Goal: Information Seeking & Learning: Understand process/instructions

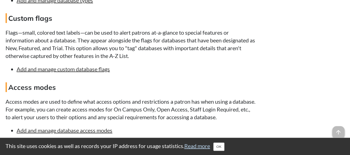
scroll to position [903, 0]
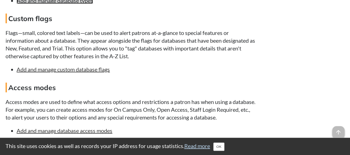
click at [69, 4] on link "Add and manage database types" at bounding box center [55, 0] width 76 height 7
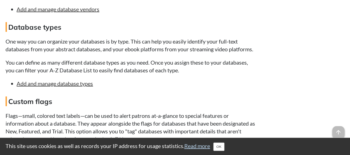
scroll to position [819, 0]
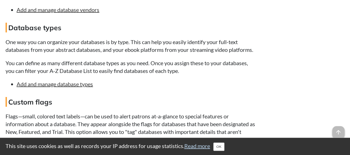
click at [88, 149] on link "Add and manage custom database flags" at bounding box center [63, 152] width 93 height 7
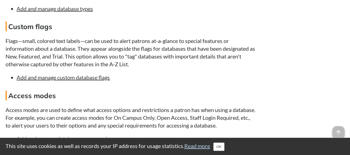
scroll to position [899, 0]
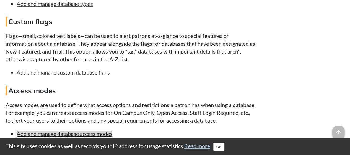
click at [101, 130] on link "Add and manage database access modes" at bounding box center [65, 133] width 96 height 7
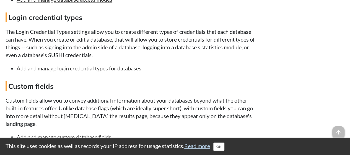
scroll to position [995, 0]
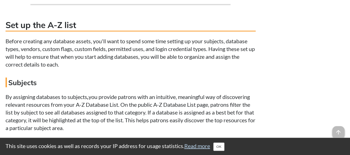
click at [133, 66] on p "Before creating any database assets, you'll want to spend some time setting up …" at bounding box center [131, 52] width 250 height 31
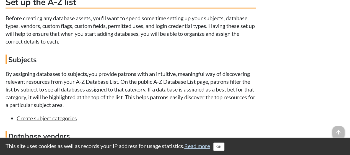
scroll to position [656, 0]
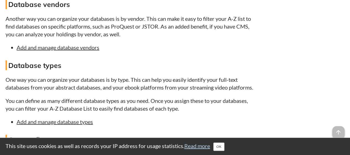
click at [133, 66] on h4 "Database types" at bounding box center [131, 65] width 250 height 10
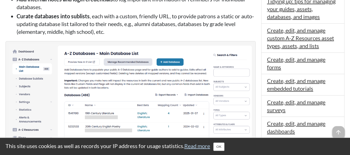
scroll to position [228, 0]
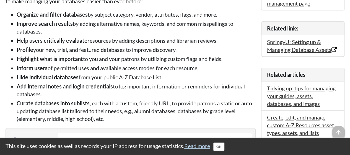
click at [143, 58] on li "Highlight what is important to you and your patrons by utilizing custom flags a…" at bounding box center [136, 59] width 239 height 8
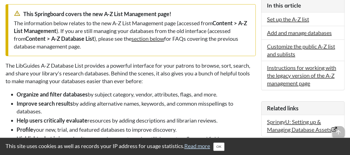
scroll to position [149, 0]
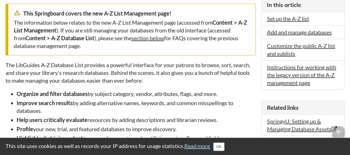
drag, startPoint x: 143, startPoint y: 58, endPoint x: 144, endPoint y: 48, distance: 9.5
drag, startPoint x: 144, startPoint y: 48, endPoint x: 92, endPoint y: 76, distance: 59.2
click at [92, 76] on p "The LibGuides A-Z Database List provides a powerful interface for your patrons …" at bounding box center [131, 72] width 250 height 23
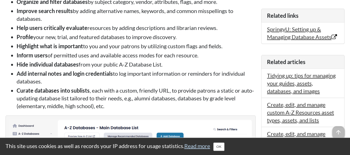
scroll to position [240, 0]
